Goal: Transaction & Acquisition: Purchase product/service

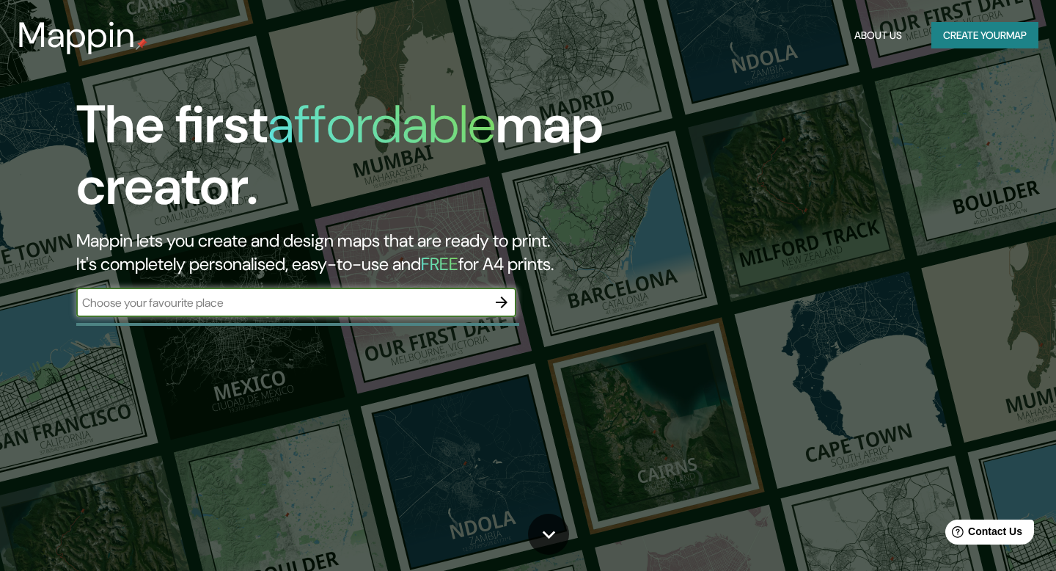
click at [309, 296] on input "text" at bounding box center [281, 302] width 411 height 17
type input "[GEOGRAPHIC_DATA],[GEOGRAPHIC_DATA]"
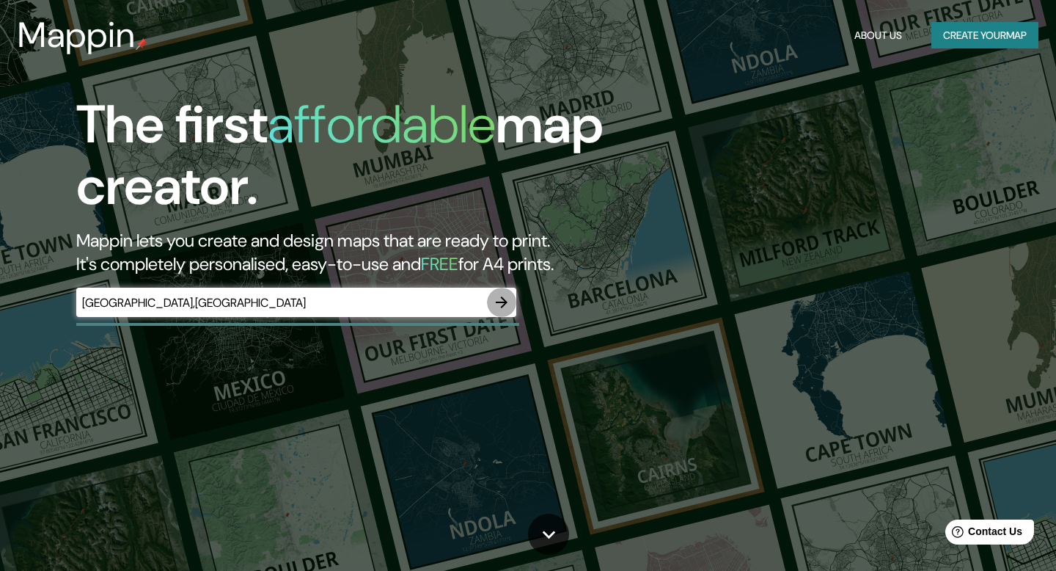
click at [503, 310] on icon "button" at bounding box center [502, 302] width 18 height 18
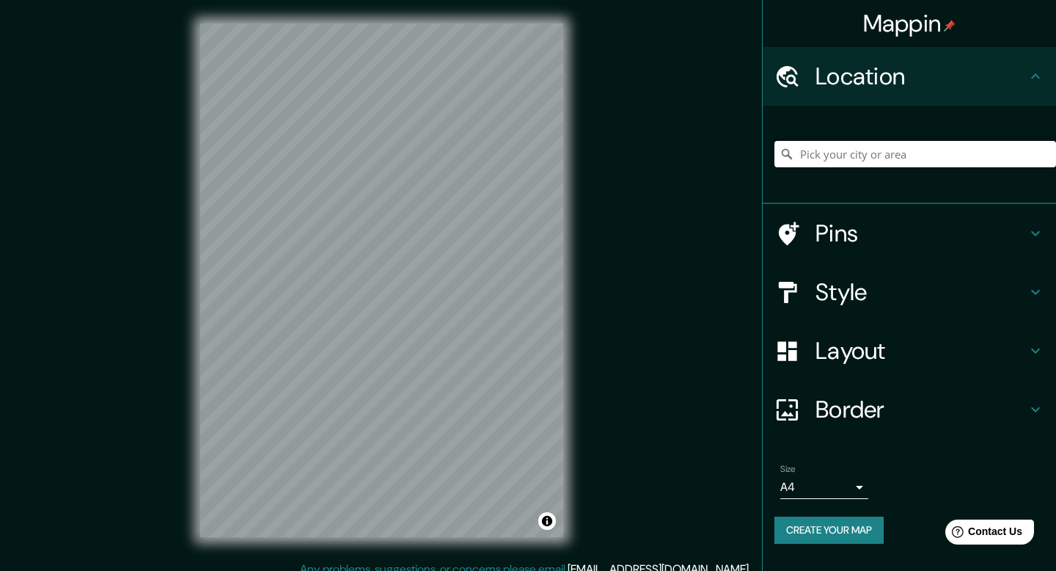
click at [885, 152] on input "Pick your city or area" at bounding box center [915, 154] width 282 height 26
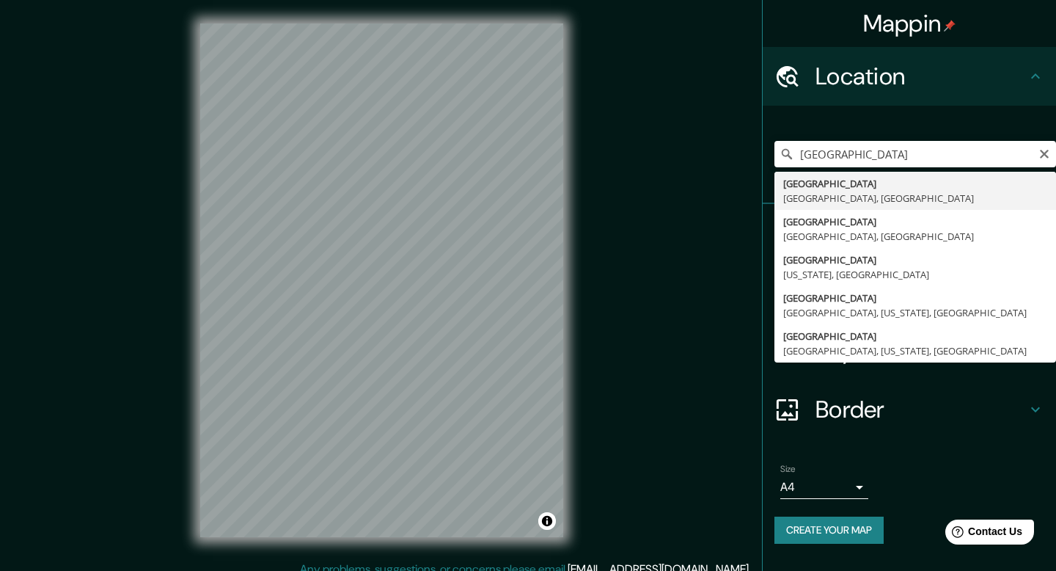
type input "[GEOGRAPHIC_DATA], [GEOGRAPHIC_DATA], [GEOGRAPHIC_DATA]"
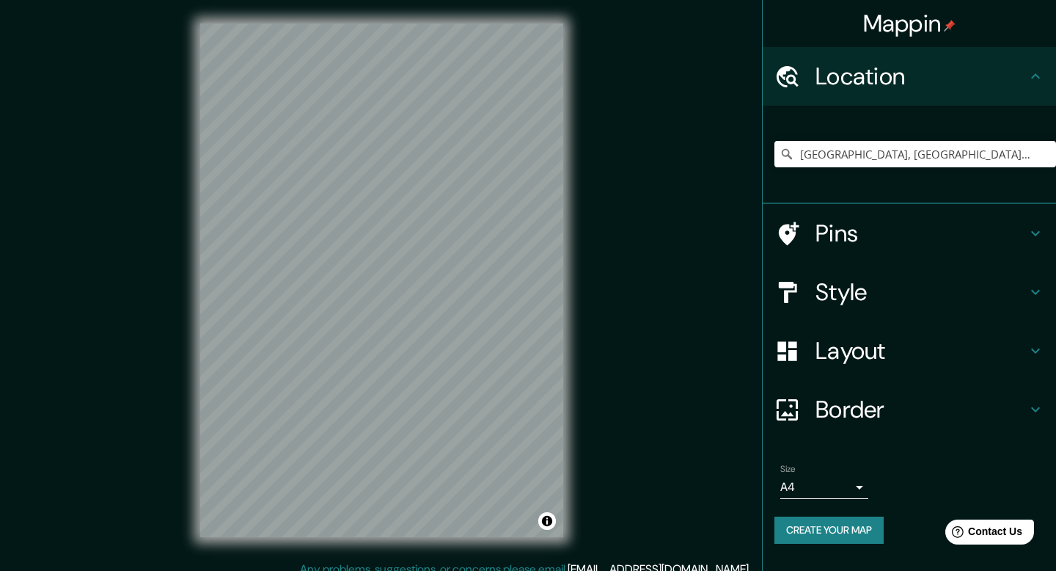
click at [1027, 229] on icon at bounding box center [1036, 233] width 18 height 18
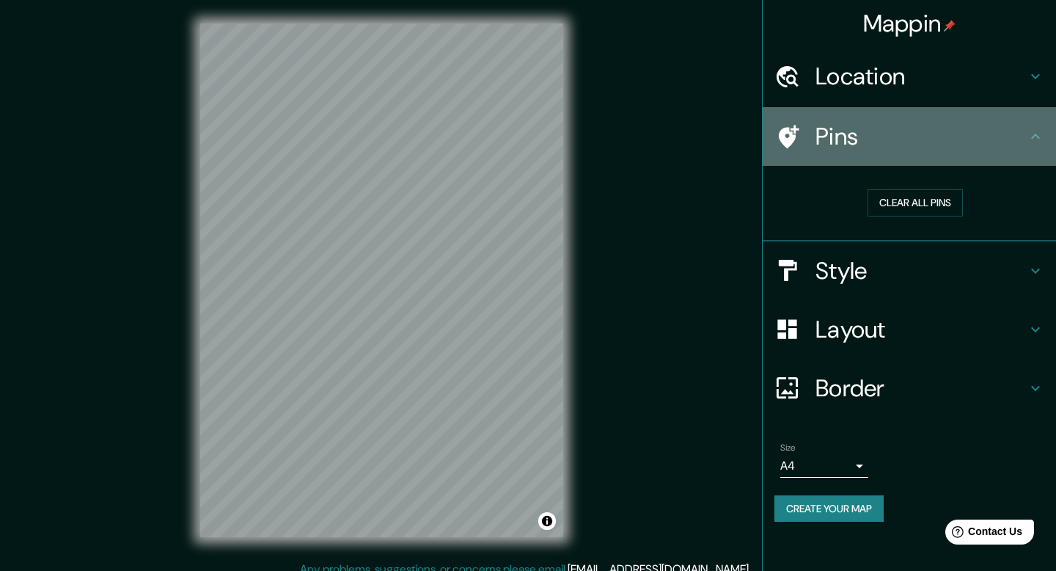
click at [1045, 134] on div "Pins" at bounding box center [909, 136] width 293 height 59
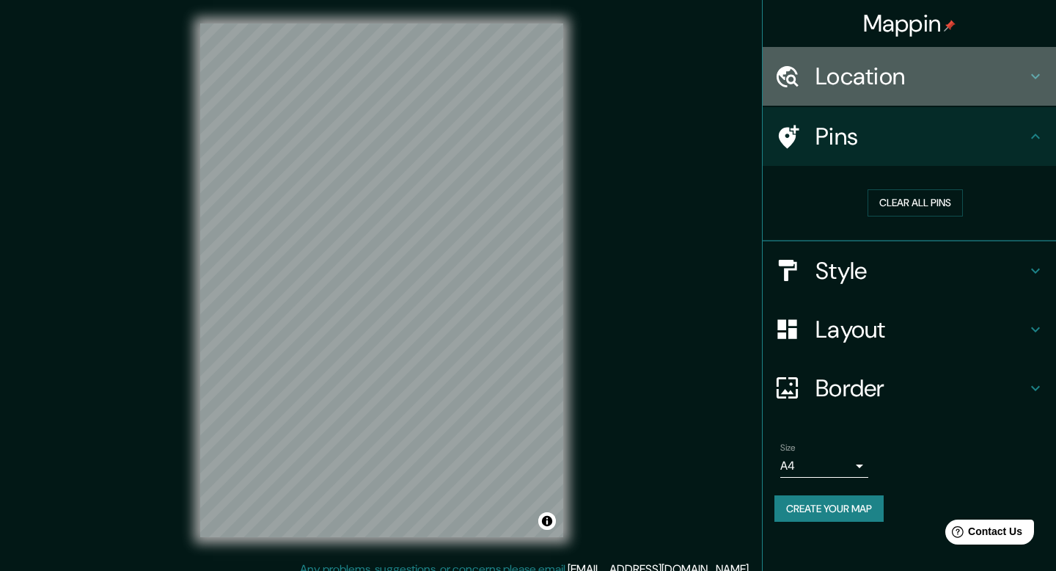
click at [1041, 71] on icon at bounding box center [1036, 76] width 18 height 18
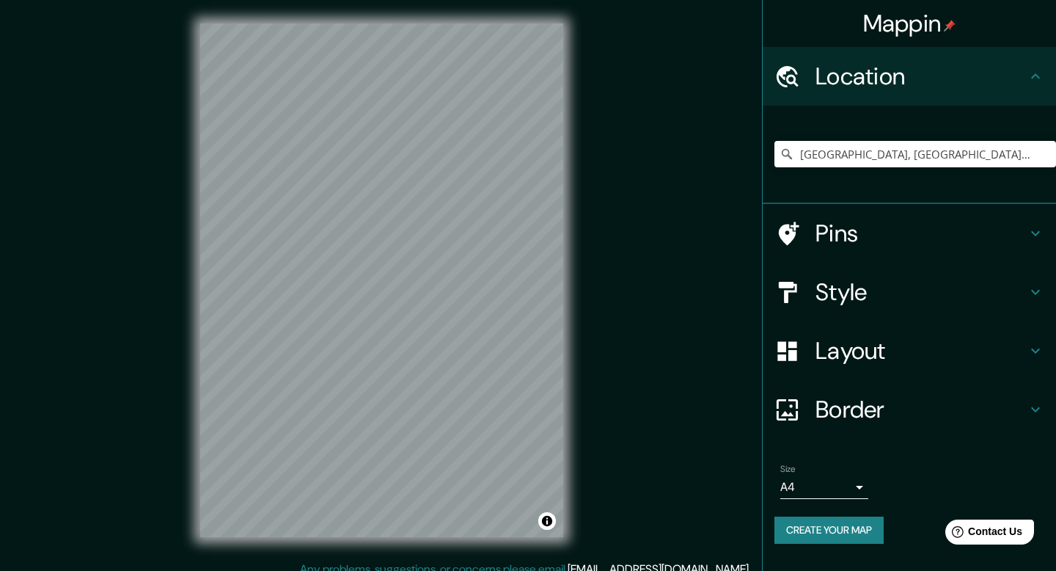
click at [1041, 71] on icon at bounding box center [1036, 76] width 18 height 18
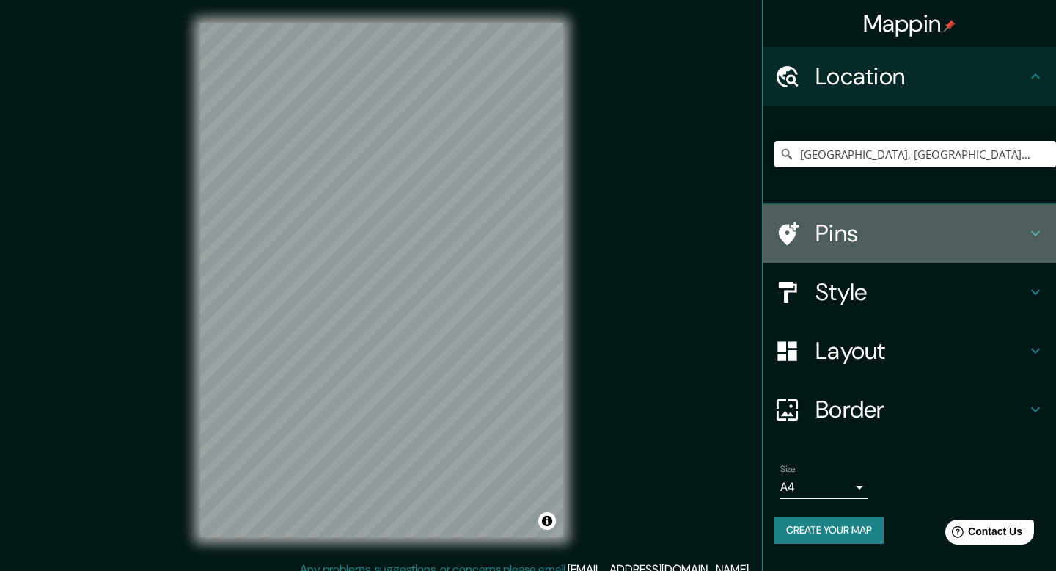
click at [1037, 220] on div "Pins" at bounding box center [909, 233] width 293 height 59
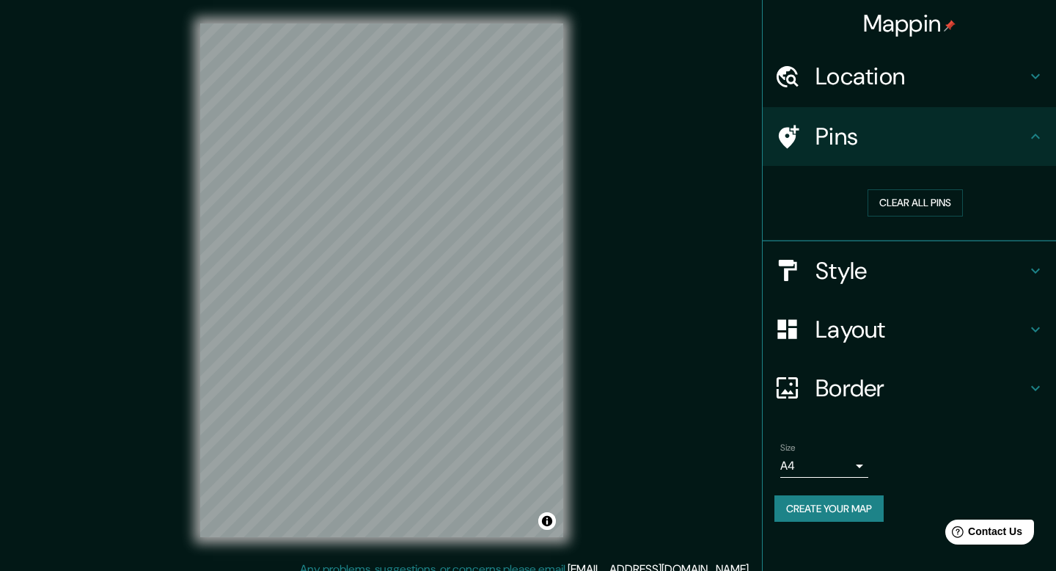
click at [1035, 257] on div "Style" at bounding box center [909, 270] width 293 height 59
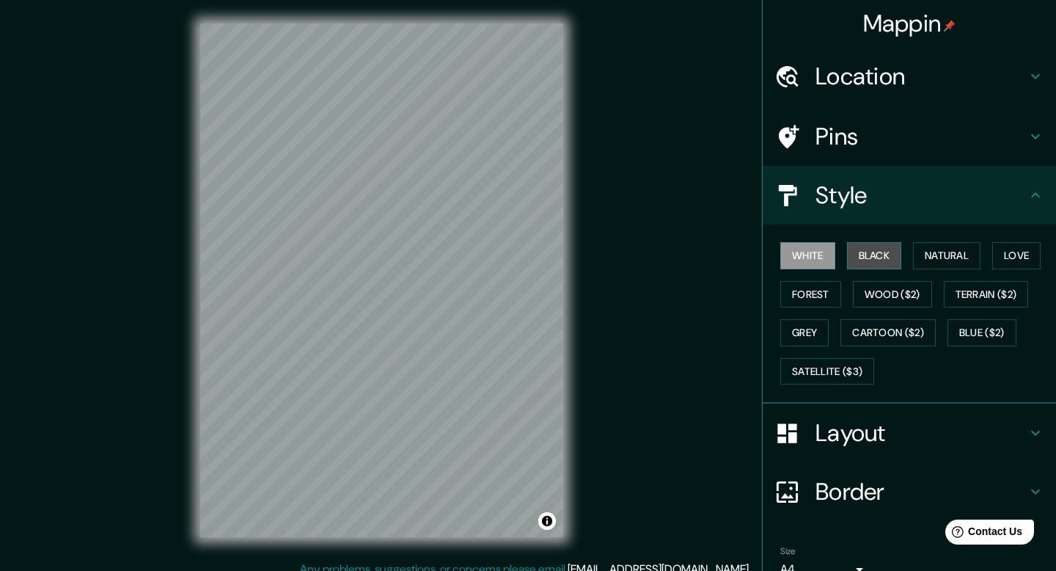
click at [884, 252] on button "Black" at bounding box center [874, 255] width 55 height 27
click at [945, 257] on button "Natural" at bounding box center [946, 255] width 67 height 27
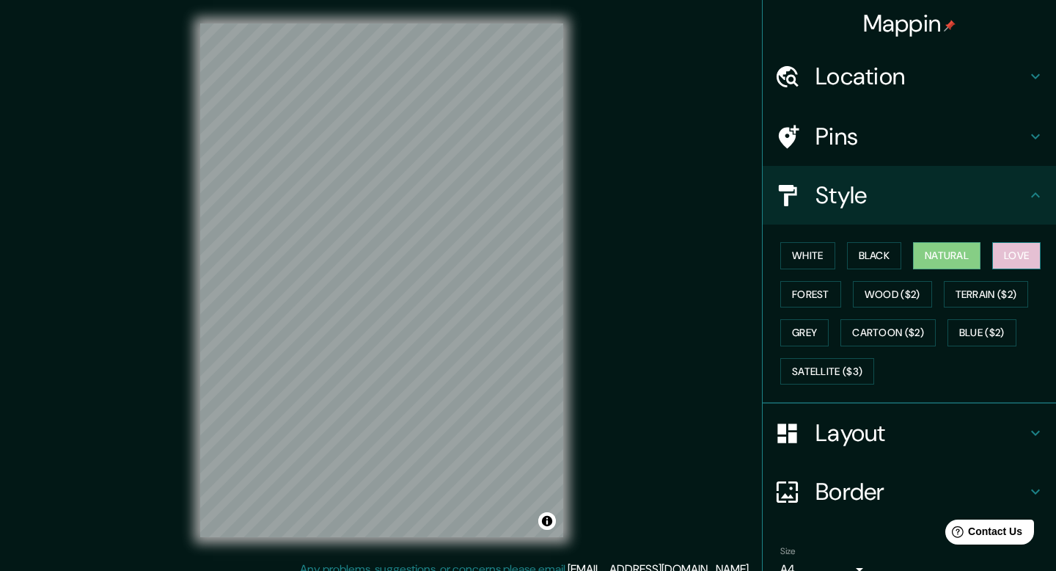
click at [1032, 253] on button "Love" at bounding box center [1016, 255] width 48 height 27
click at [810, 297] on button "Forest" at bounding box center [810, 294] width 61 height 27
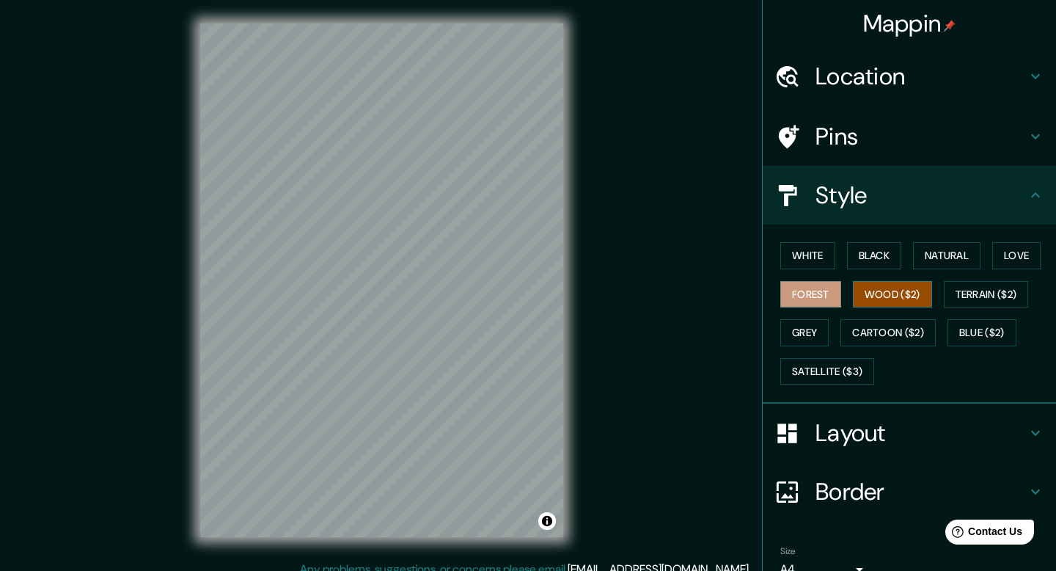
click at [909, 297] on button "Wood ($2)" at bounding box center [892, 294] width 79 height 27
click at [972, 292] on button "Terrain ($2)" at bounding box center [986, 294] width 85 height 27
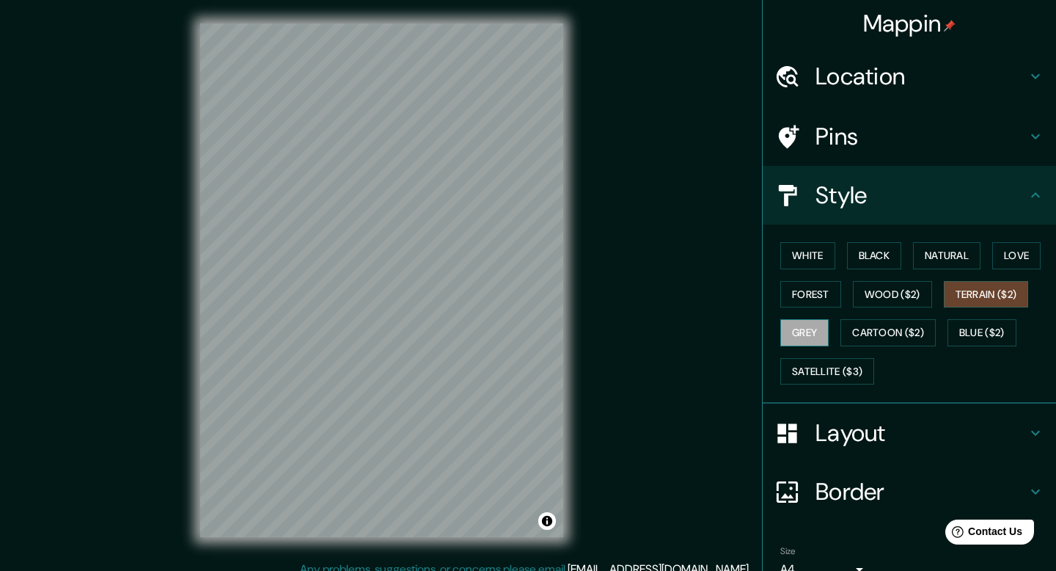
click at [802, 333] on button "Grey" at bounding box center [804, 332] width 48 height 27
click at [907, 332] on button "Cartoon ($2)" at bounding box center [887, 332] width 95 height 27
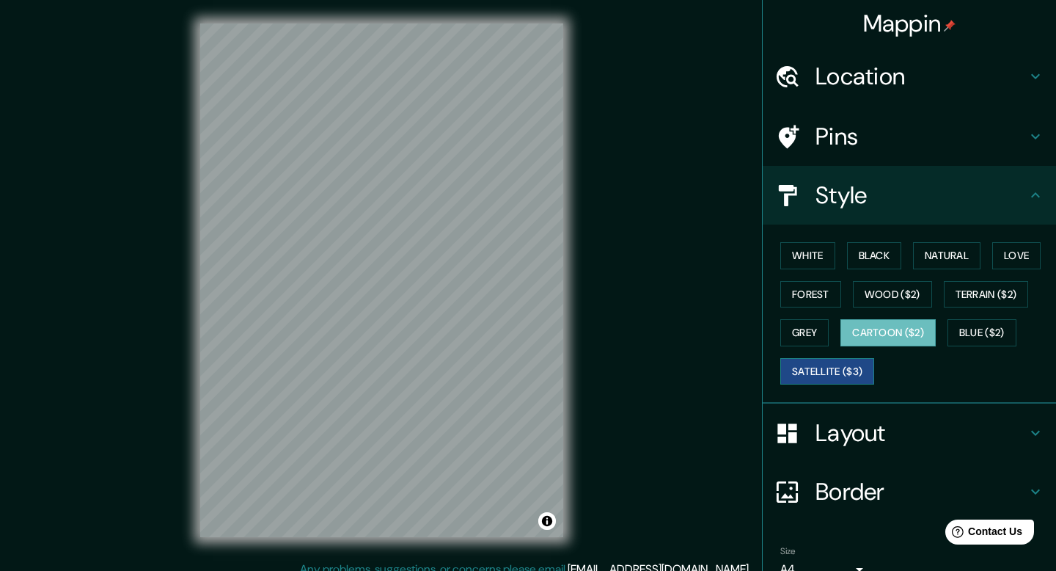
click at [837, 371] on button "Satellite ($3)" at bounding box center [827, 371] width 94 height 27
click at [900, 338] on button "Cartoon ($2)" at bounding box center [887, 332] width 95 height 27
click at [318, 346] on div at bounding box center [318, 345] width 12 height 12
click at [365, 246] on div at bounding box center [365, 244] width 12 height 12
click at [367, 242] on div at bounding box center [365, 244] width 12 height 12
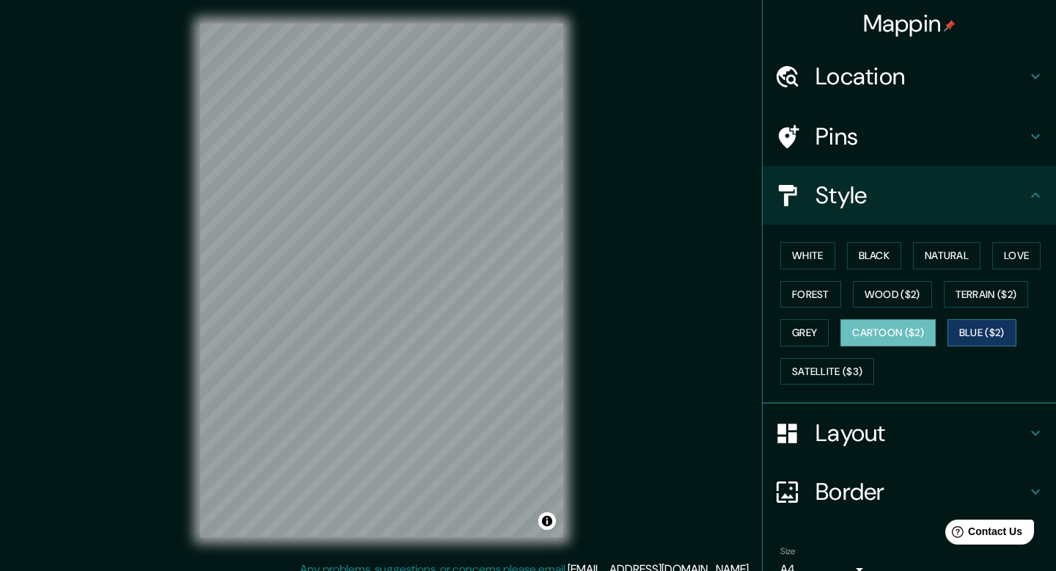
click at [1013, 329] on button "Blue ($2)" at bounding box center [981, 332] width 69 height 27
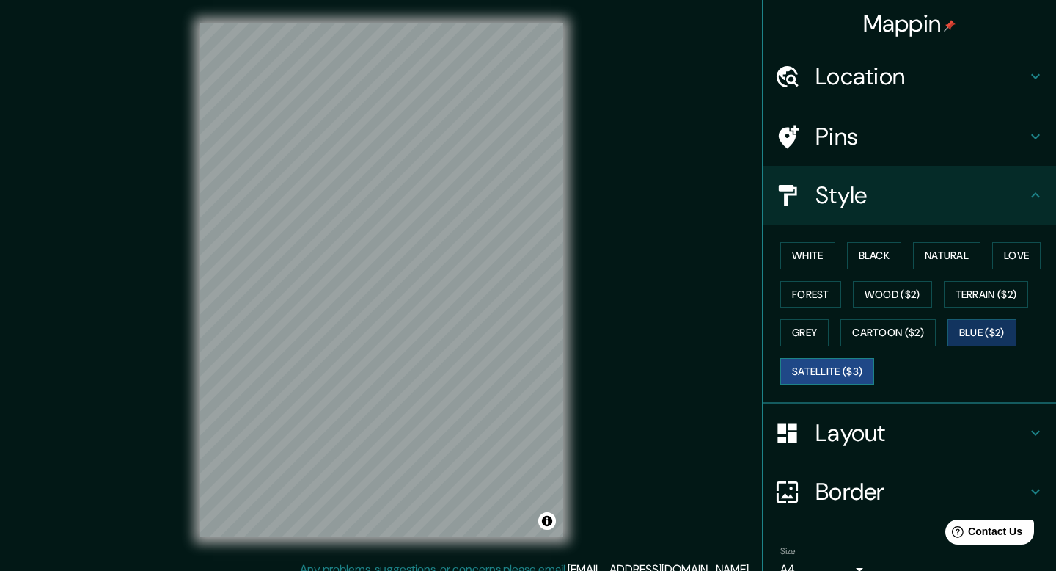
click at [839, 369] on button "Satellite ($3)" at bounding box center [827, 371] width 94 height 27
click at [974, 298] on button "Terrain ($2)" at bounding box center [986, 294] width 85 height 27
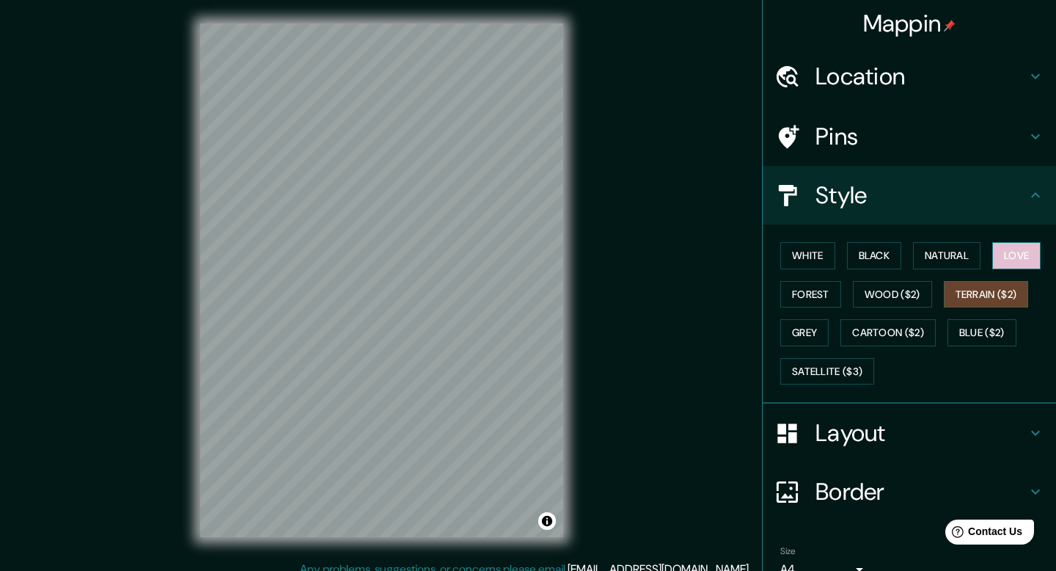
click at [1018, 260] on button "Love" at bounding box center [1016, 255] width 48 height 27
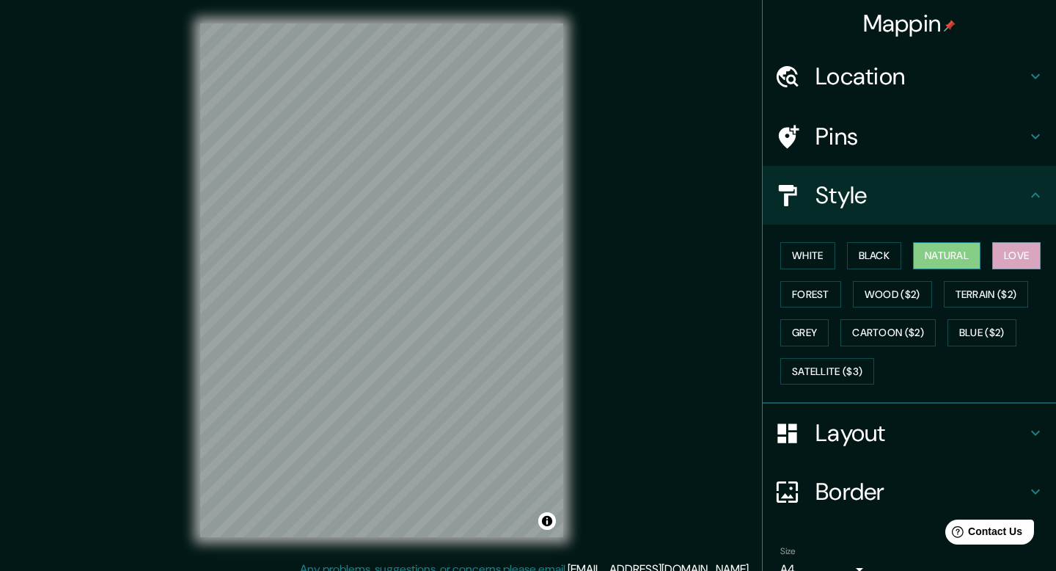
click at [971, 255] on button "Natural" at bounding box center [946, 255] width 67 height 27
click at [892, 261] on button "Black" at bounding box center [874, 255] width 55 height 27
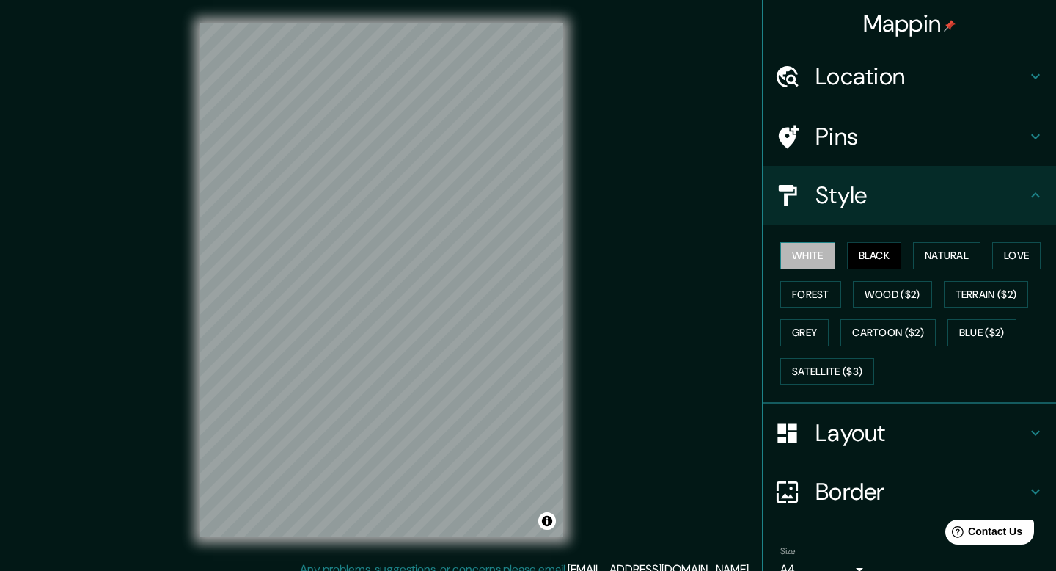
click at [818, 263] on button "White" at bounding box center [807, 255] width 55 height 27
click at [809, 309] on div "White Black Natural Love Forest Wood ($2) Terrain ($2) Grey Cartoon ($2) Blue (…" at bounding box center [915, 313] width 282 height 154
click at [820, 293] on button "Forest" at bounding box center [810, 294] width 61 height 27
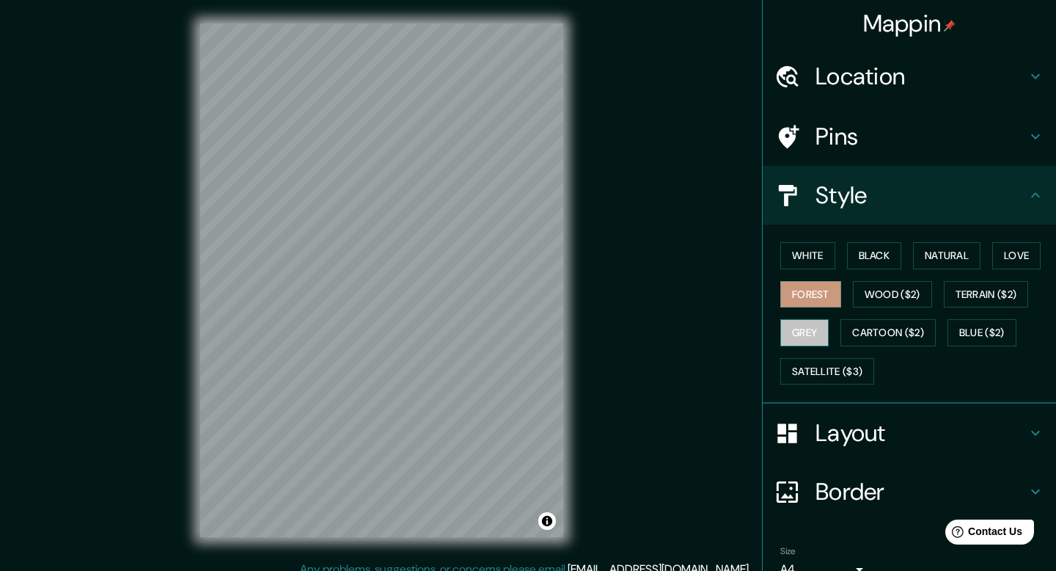
click at [815, 323] on button "Grey" at bounding box center [804, 332] width 48 height 27
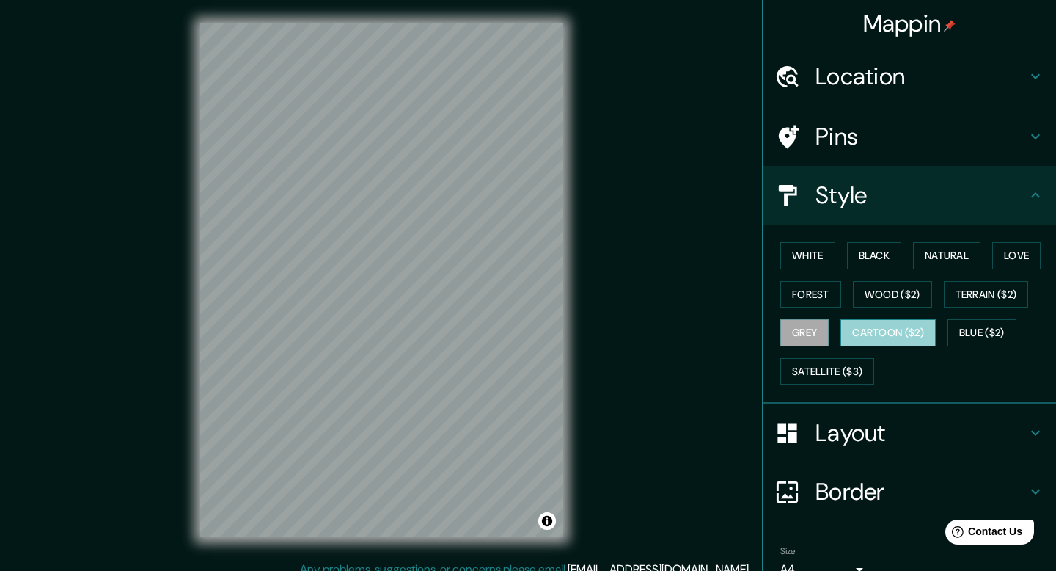
click at [863, 331] on button "Cartoon ($2)" at bounding box center [887, 332] width 95 height 27
click at [829, 356] on div "White Black Natural Love Forest Wood ($2) Terrain ($2) Grey Cartoon ($2) Blue (…" at bounding box center [915, 313] width 282 height 154
click at [840, 436] on h4 "Layout" at bounding box center [920, 432] width 211 height 29
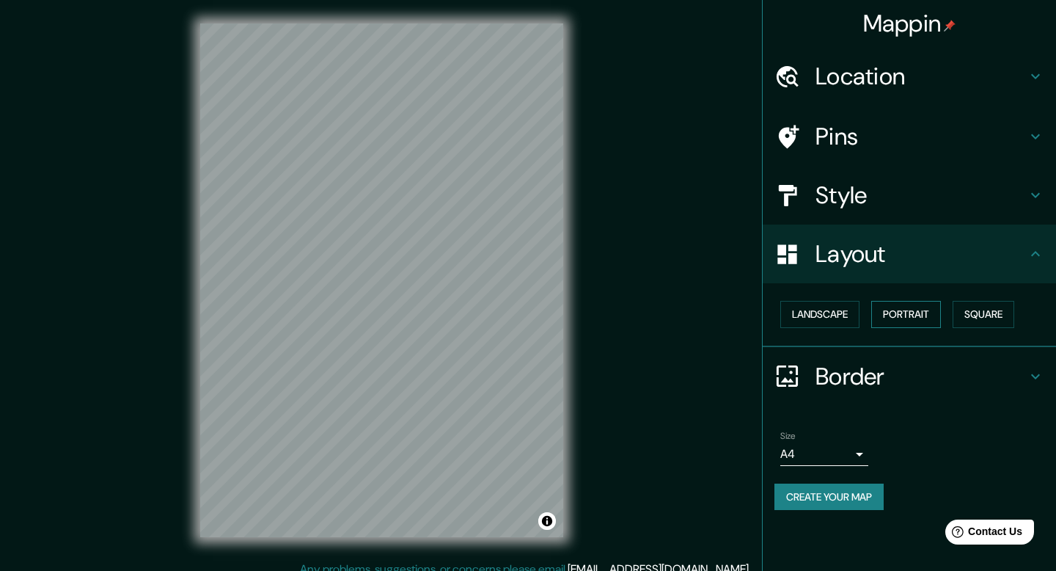
click at [906, 314] on button "Portrait" at bounding box center [906, 314] width 70 height 27
click at [823, 314] on button "Landscape" at bounding box center [819, 314] width 79 height 27
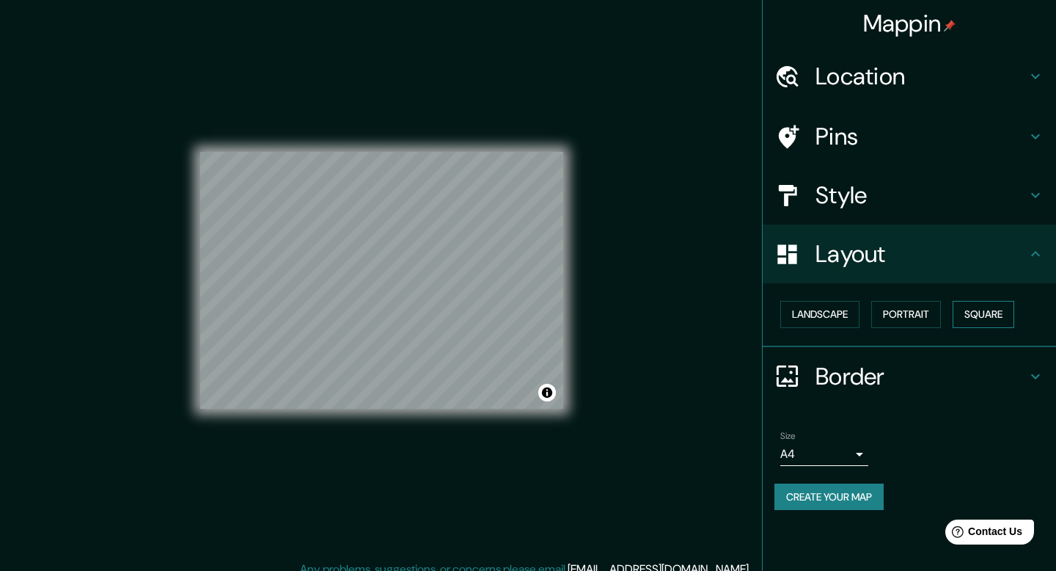
click at [990, 310] on button "Square" at bounding box center [984, 314] width 62 height 27
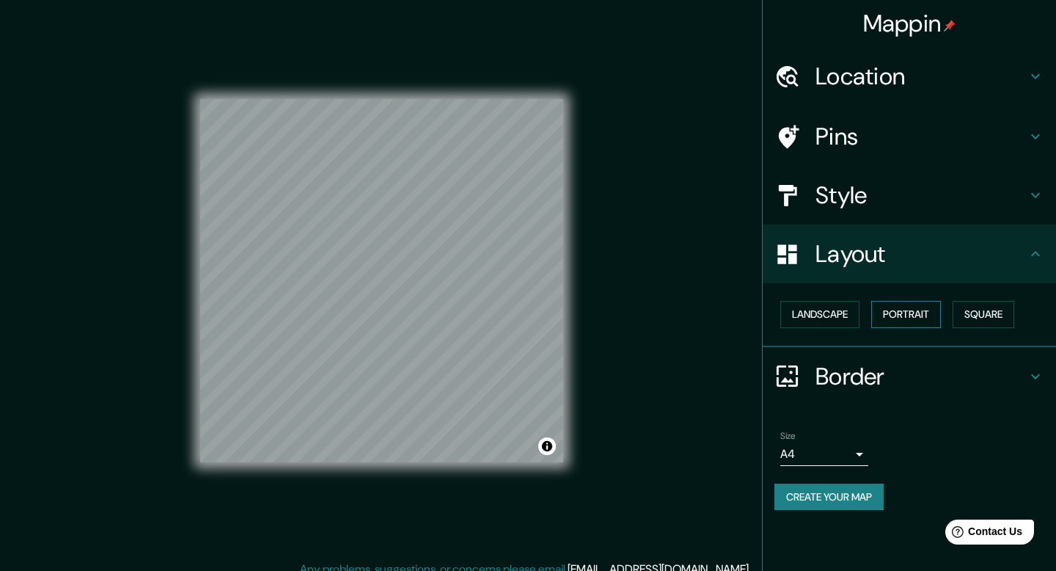
click at [941, 315] on button "Portrait" at bounding box center [906, 314] width 70 height 27
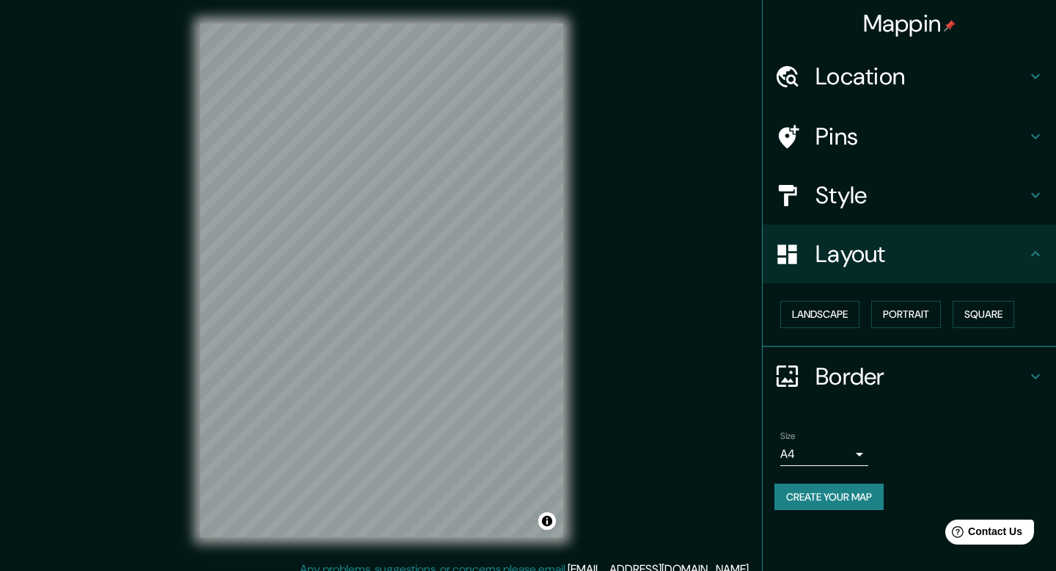
click at [874, 393] on div "Border" at bounding box center [909, 376] width 293 height 59
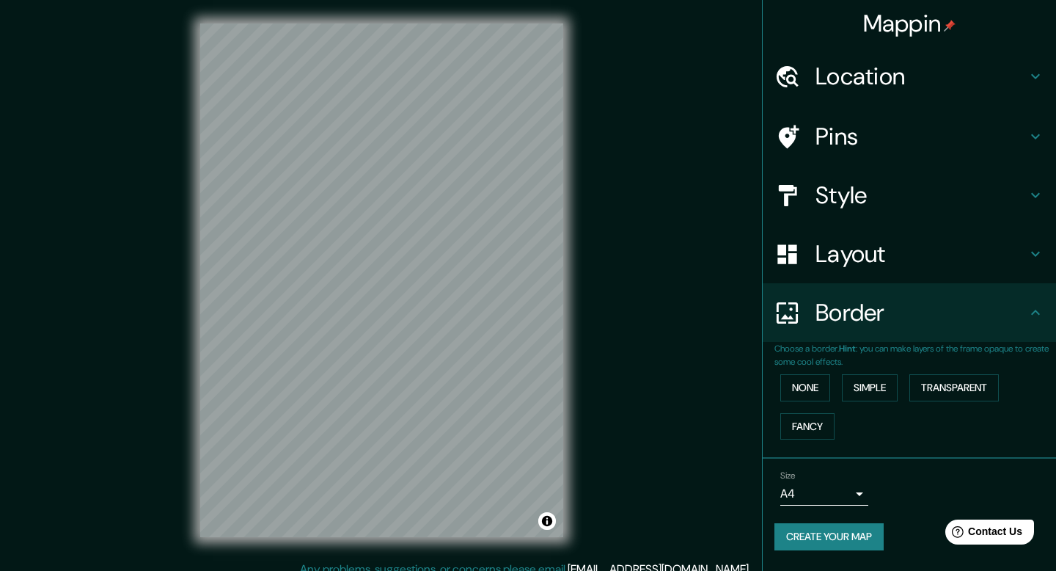
click at [891, 333] on div "Border" at bounding box center [909, 312] width 293 height 59
click at [820, 428] on button "Fancy" at bounding box center [807, 426] width 54 height 27
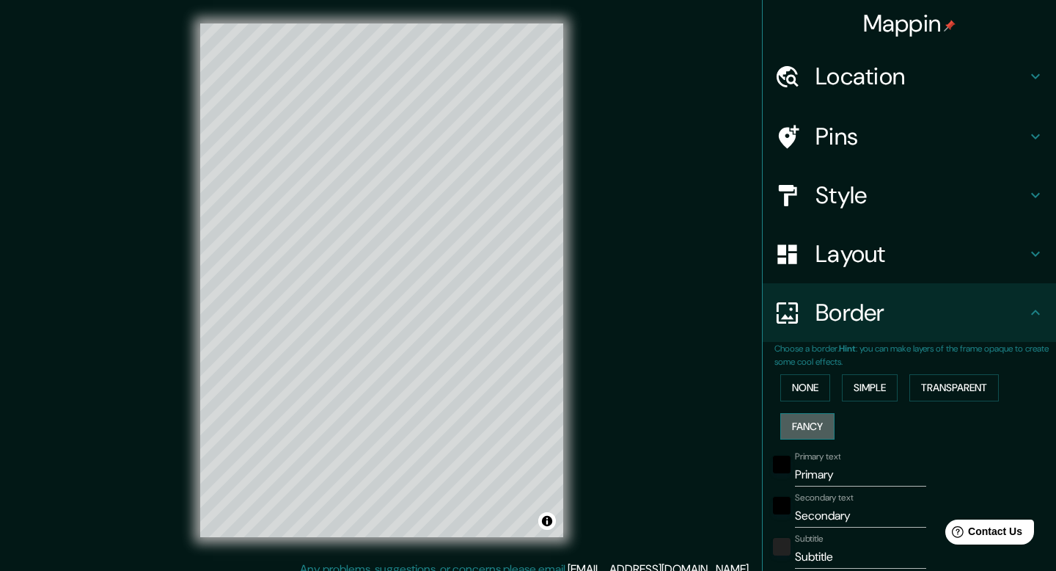
click at [820, 428] on button "Fancy" at bounding box center [807, 426] width 54 height 27
type input "40"
type input "20"
click at [894, 192] on h4 "Style" at bounding box center [920, 194] width 211 height 29
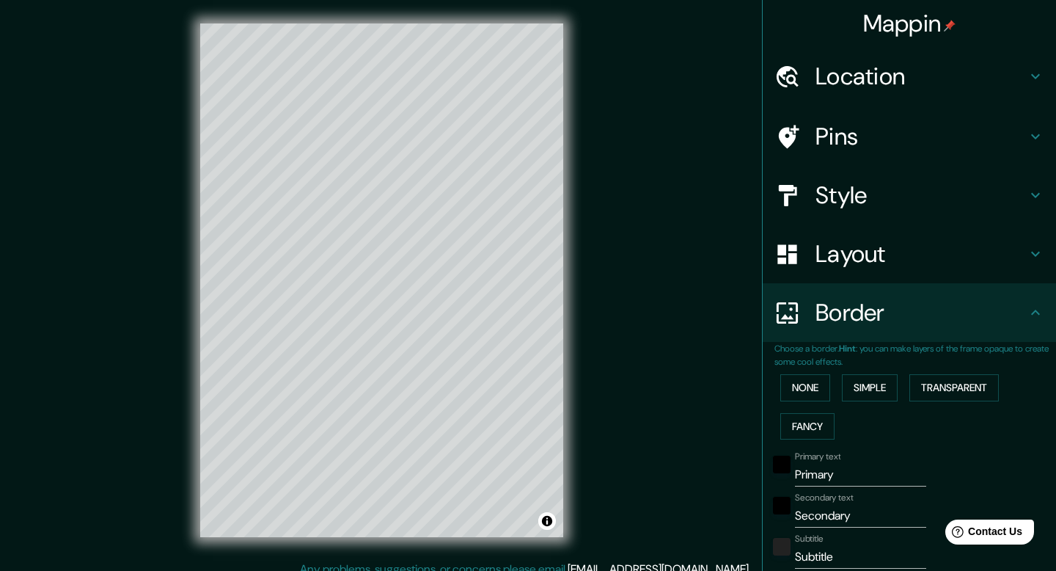
type input "40"
type input "20"
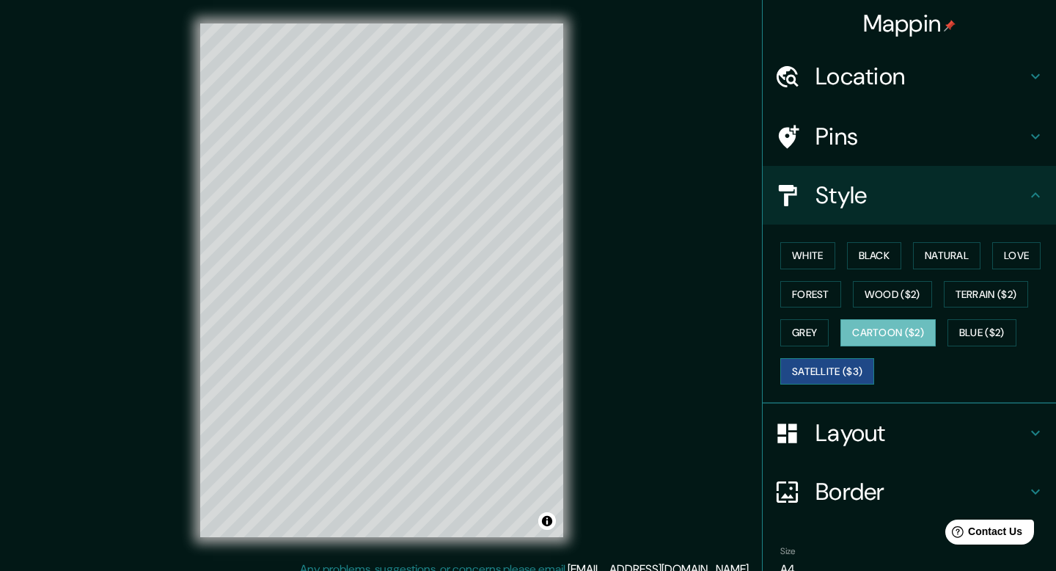
click at [854, 364] on button "Satellite ($3)" at bounding box center [827, 371] width 94 height 27
click at [1002, 322] on button "Blue ($2)" at bounding box center [981, 332] width 69 height 27
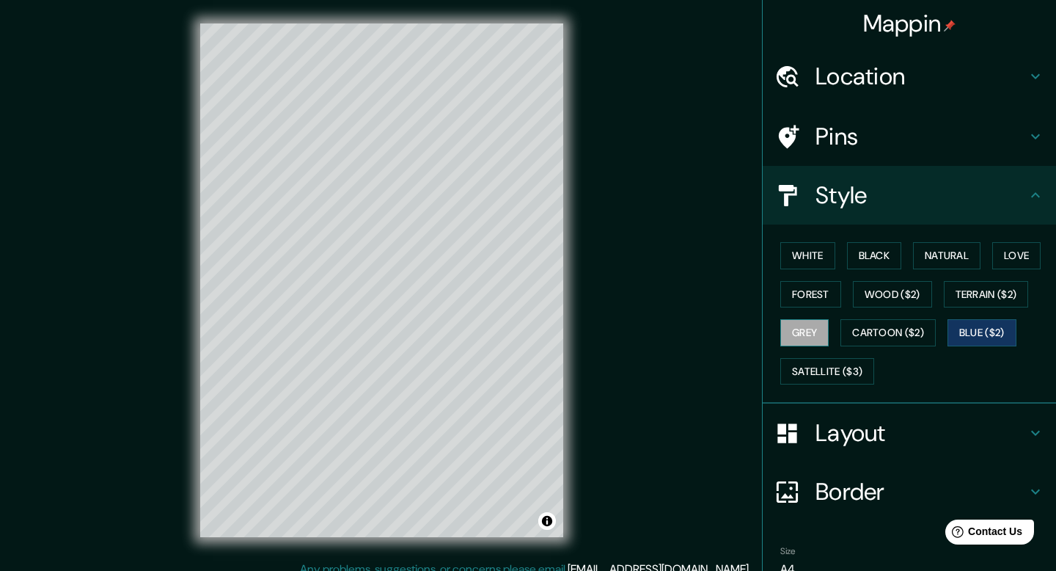
click at [808, 329] on button "Grey" at bounding box center [804, 332] width 48 height 27
click at [874, 325] on button "Cartoon ($2)" at bounding box center [887, 332] width 95 height 27
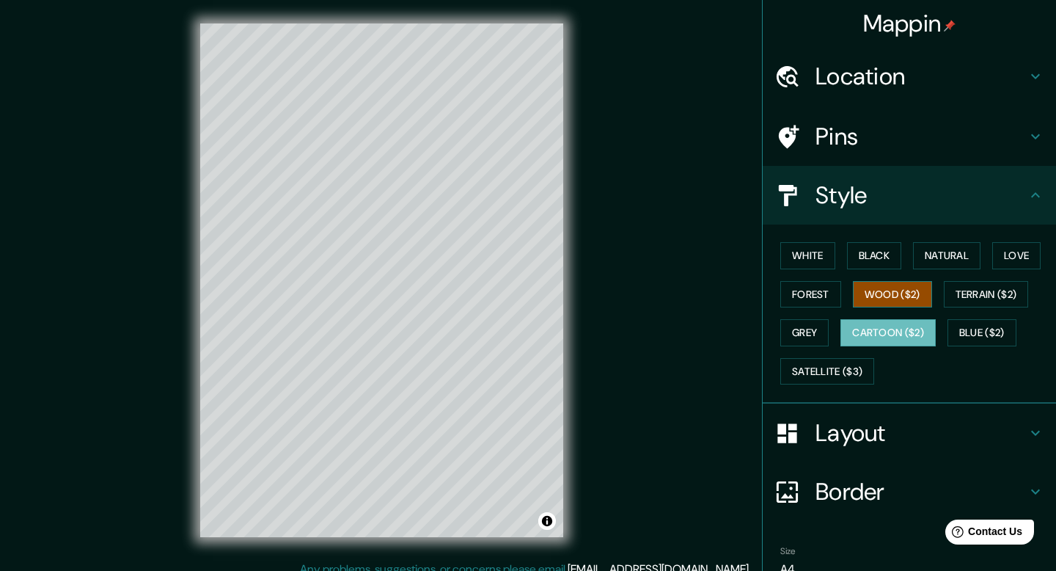
click at [908, 287] on button "Wood ($2)" at bounding box center [892, 294] width 79 height 27
click at [416, 312] on div at bounding box center [415, 315] width 12 height 12
click at [1008, 299] on button "Terrain ($2)" at bounding box center [986, 294] width 85 height 27
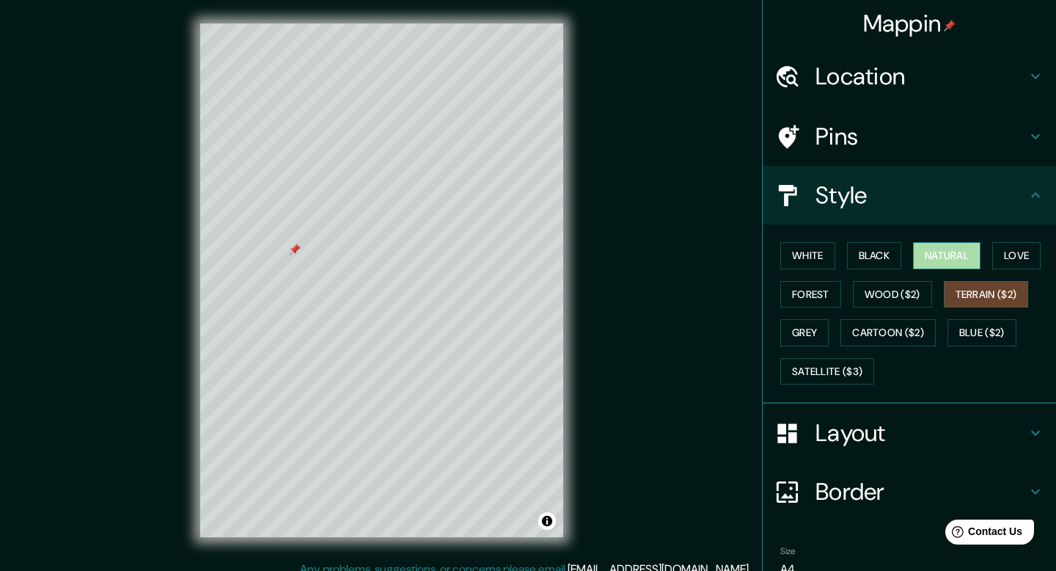
click at [944, 262] on button "Natural" at bounding box center [946, 255] width 67 height 27
click at [296, 250] on div at bounding box center [295, 249] width 12 height 12
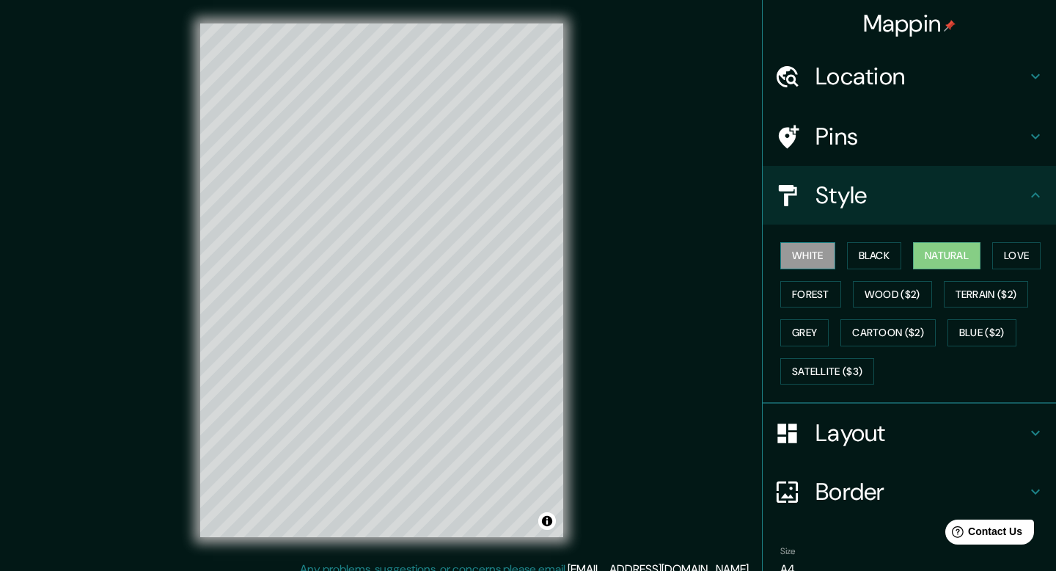
click at [795, 263] on button "White" at bounding box center [807, 255] width 55 height 27
drag, startPoint x: 802, startPoint y: 285, endPoint x: 691, endPoint y: 304, distance: 113.2
click at [692, 304] on div "Mappin Location [GEOGRAPHIC_DATA], [GEOGRAPHIC_DATA], [GEOGRAPHIC_DATA] Pins St…" at bounding box center [528, 292] width 1056 height 584
